Goal: Information Seeking & Learning: Learn about a topic

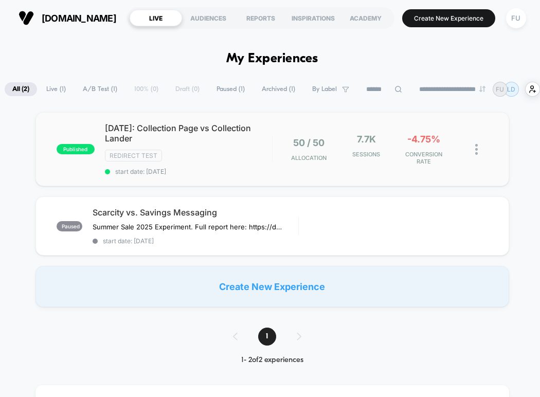
click at [231, 181] on div "published [DATE]: Collection Page vs Collection Lander Redirect Test start date…" at bounding box center [271, 149] width 473 height 74
